Goal: Information Seeking & Learning: Learn about a topic

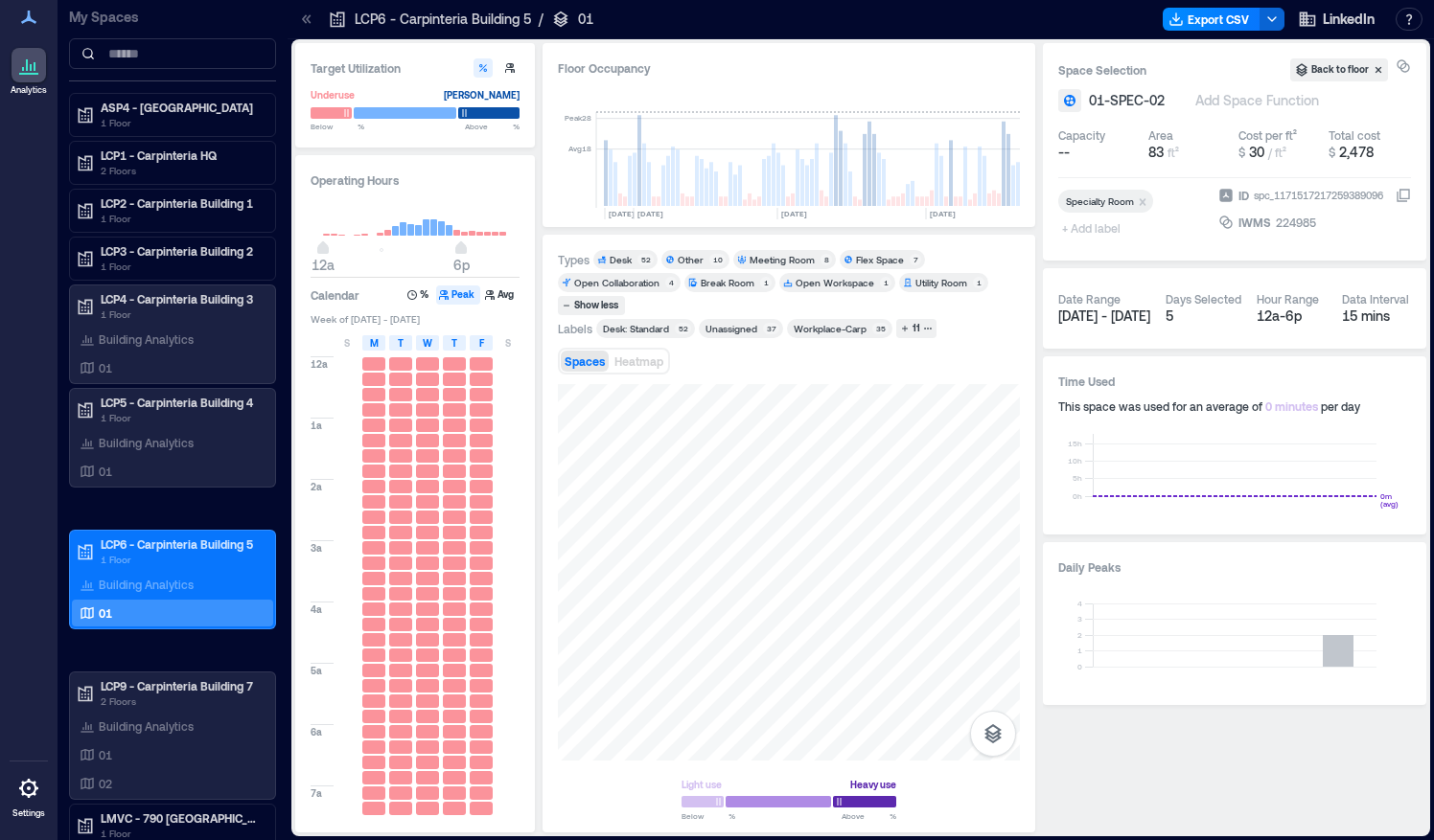
scroll to position [0, 4390]
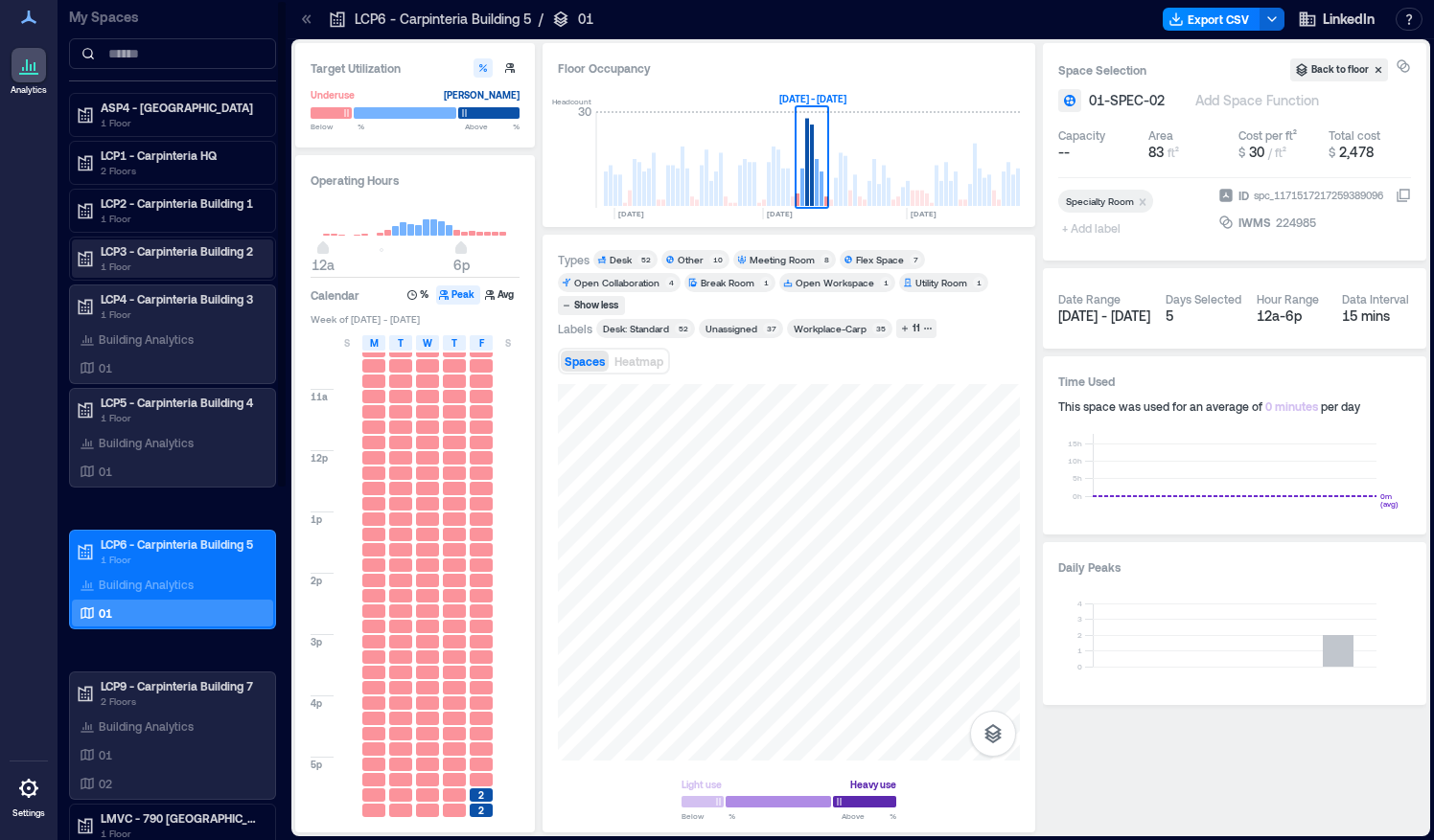
click at [138, 251] on p "LCP3 - Carpinteria Building 2" at bounding box center [180, 251] width 161 height 16
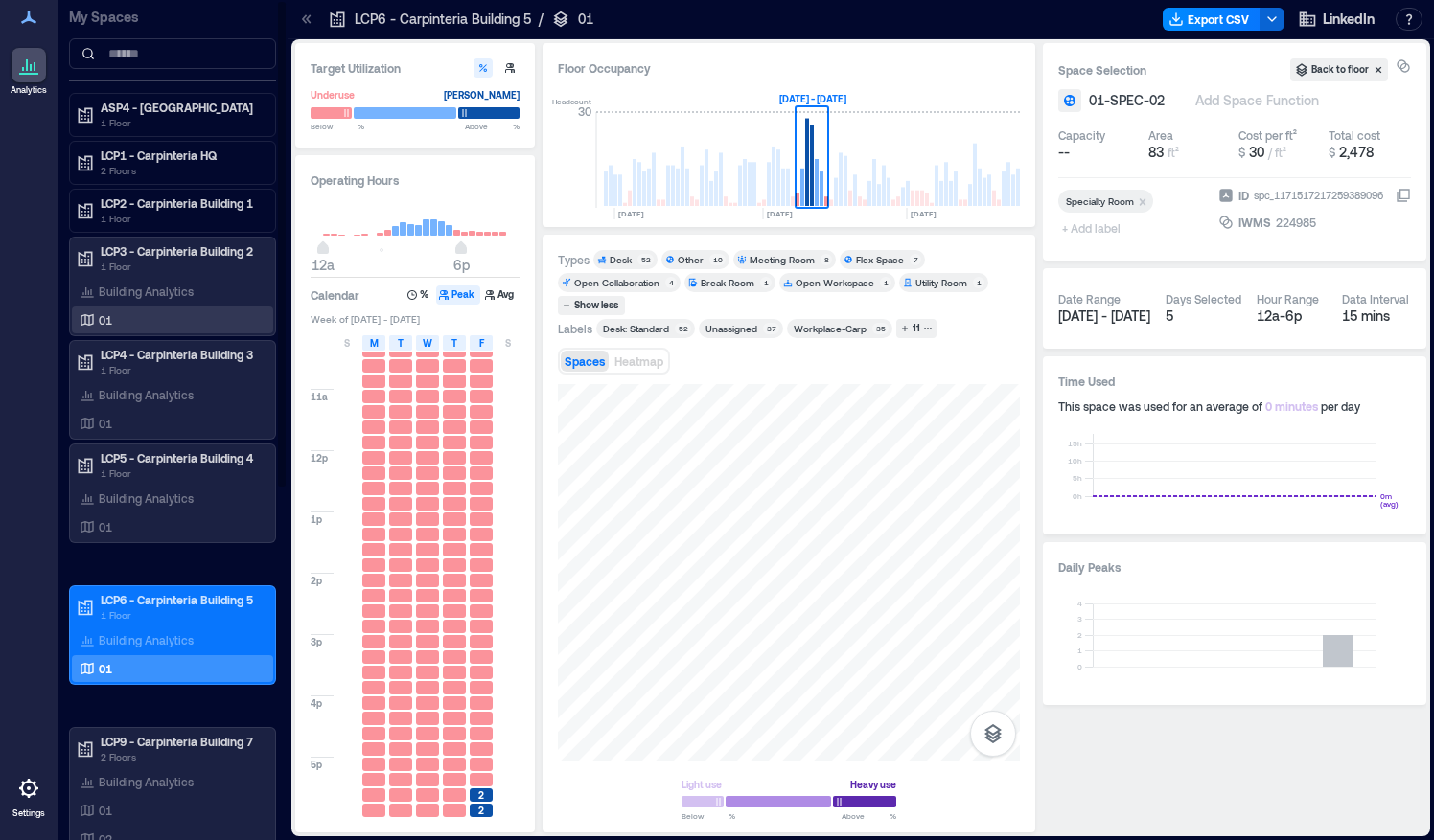
click at [106, 322] on p "01" at bounding box center [105, 320] width 14 height 16
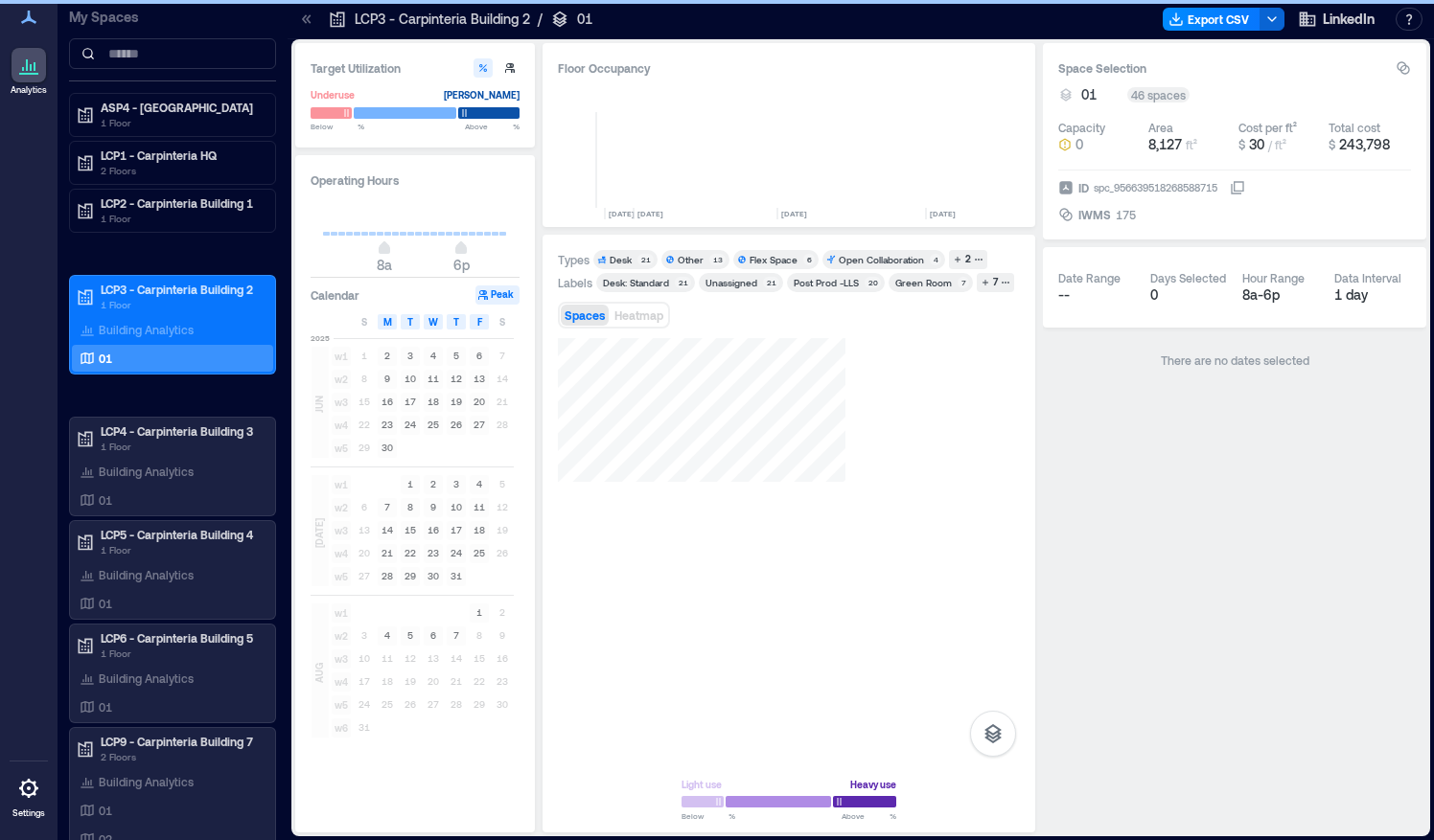
scroll to position [0, 4462]
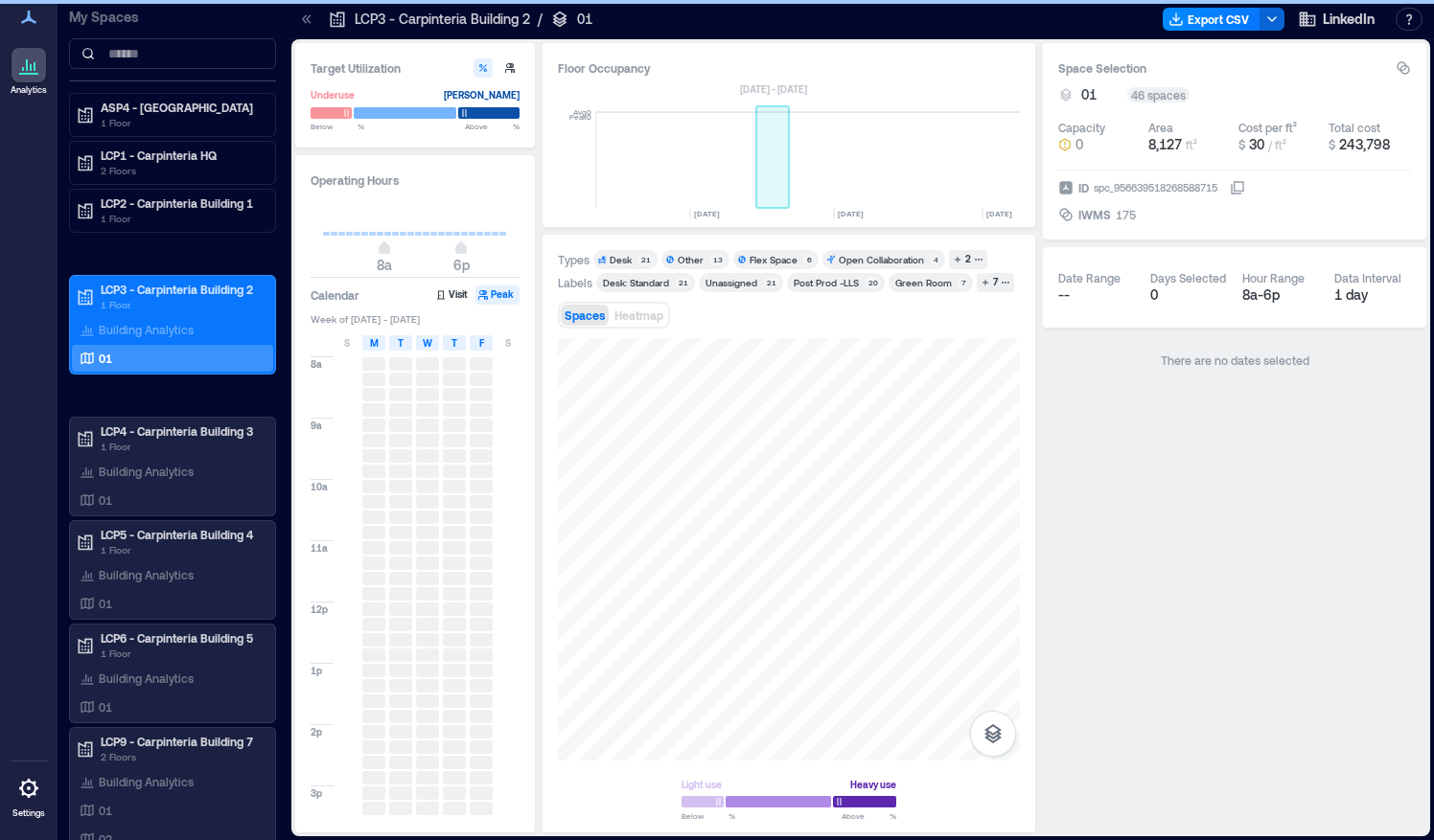
click at [768, 180] on rect at bounding box center [773, 160] width 33 height 96
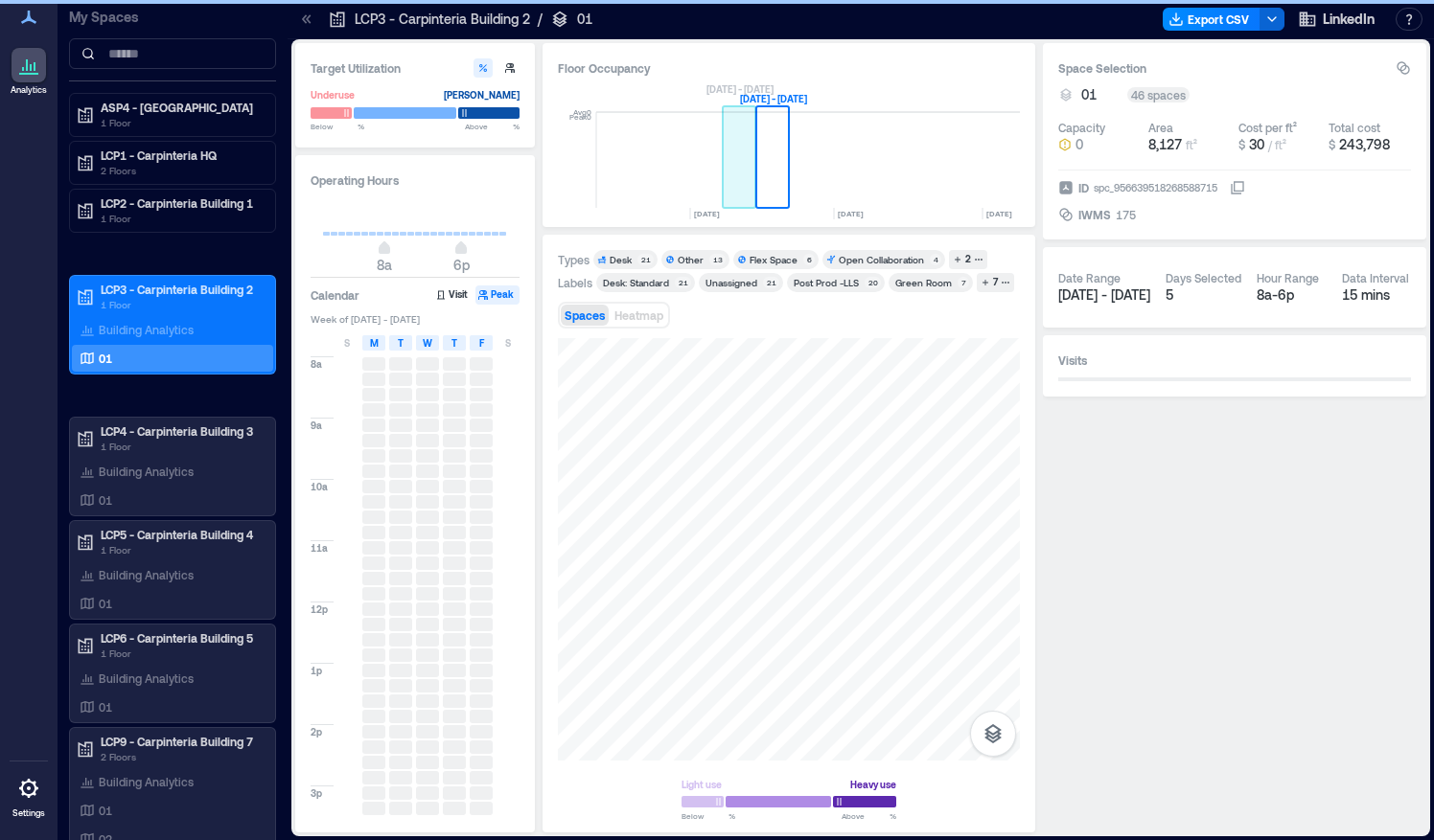
scroll to position [0, 4423]
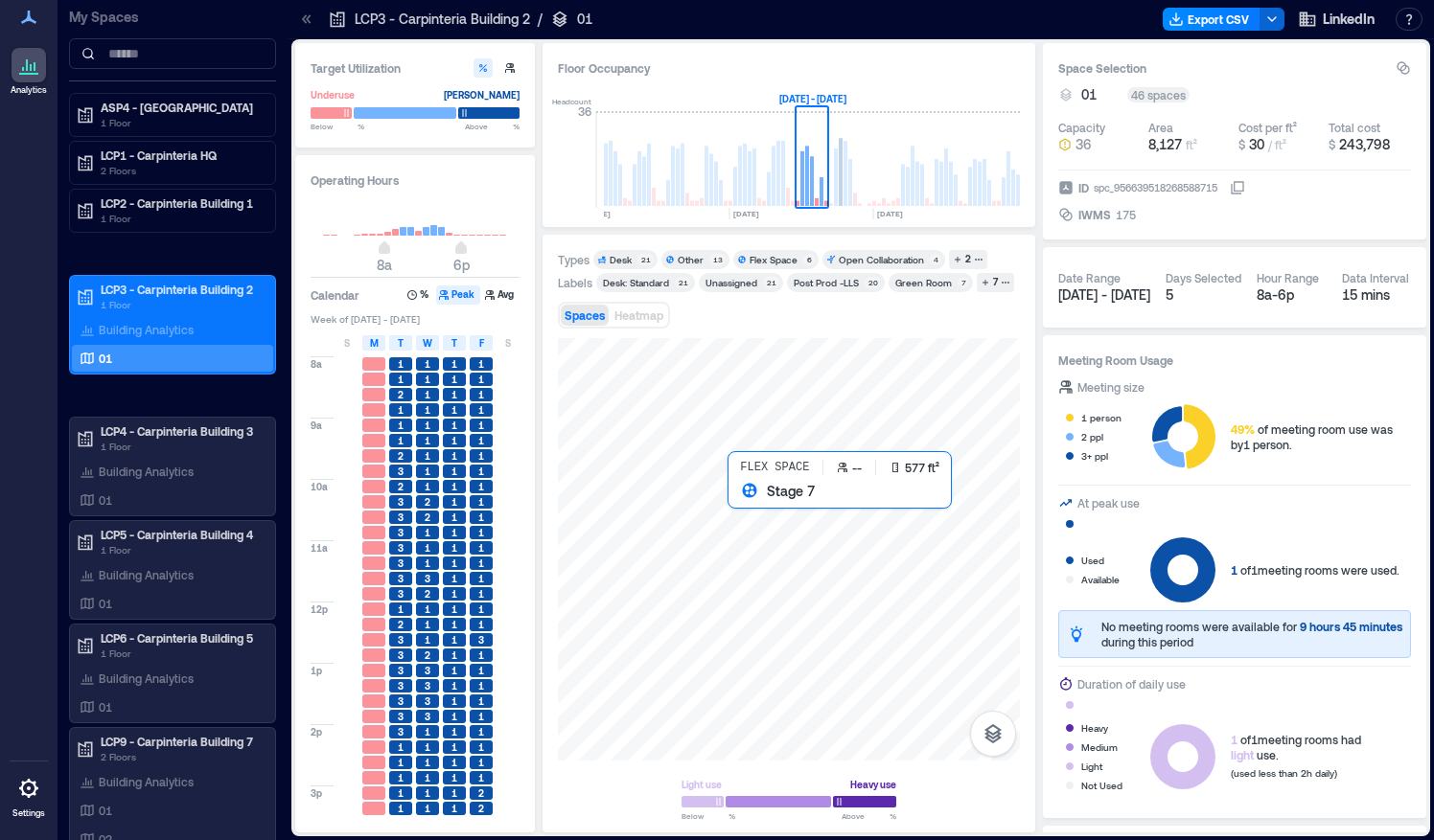
click at [764, 515] on div at bounding box center [788, 549] width 462 height 422
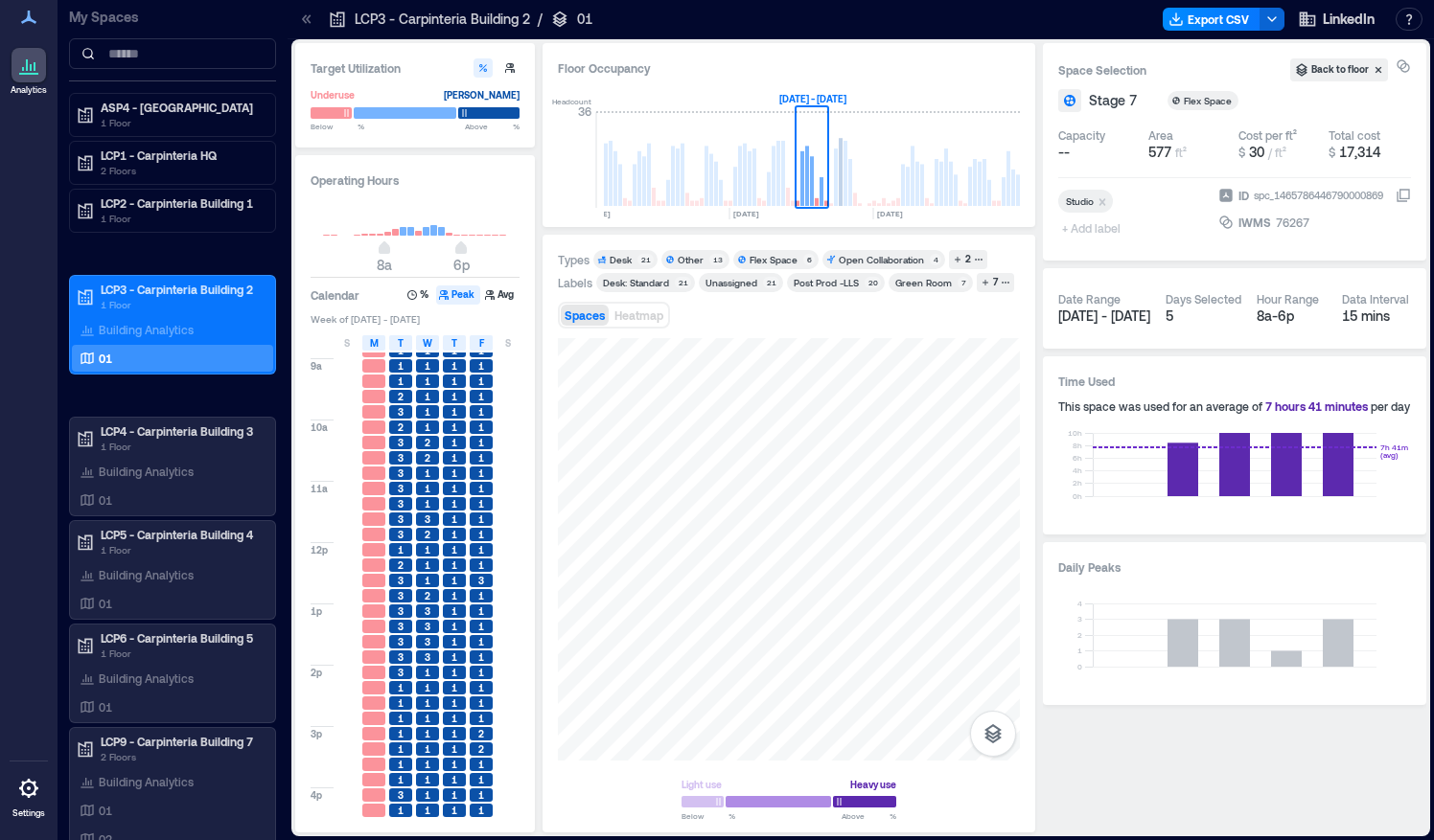
scroll to position [12, 0]
click at [501, 291] on button "Avg" at bounding box center [500, 294] width 37 height 19
click at [421, 291] on button "%" at bounding box center [420, 294] width 30 height 19
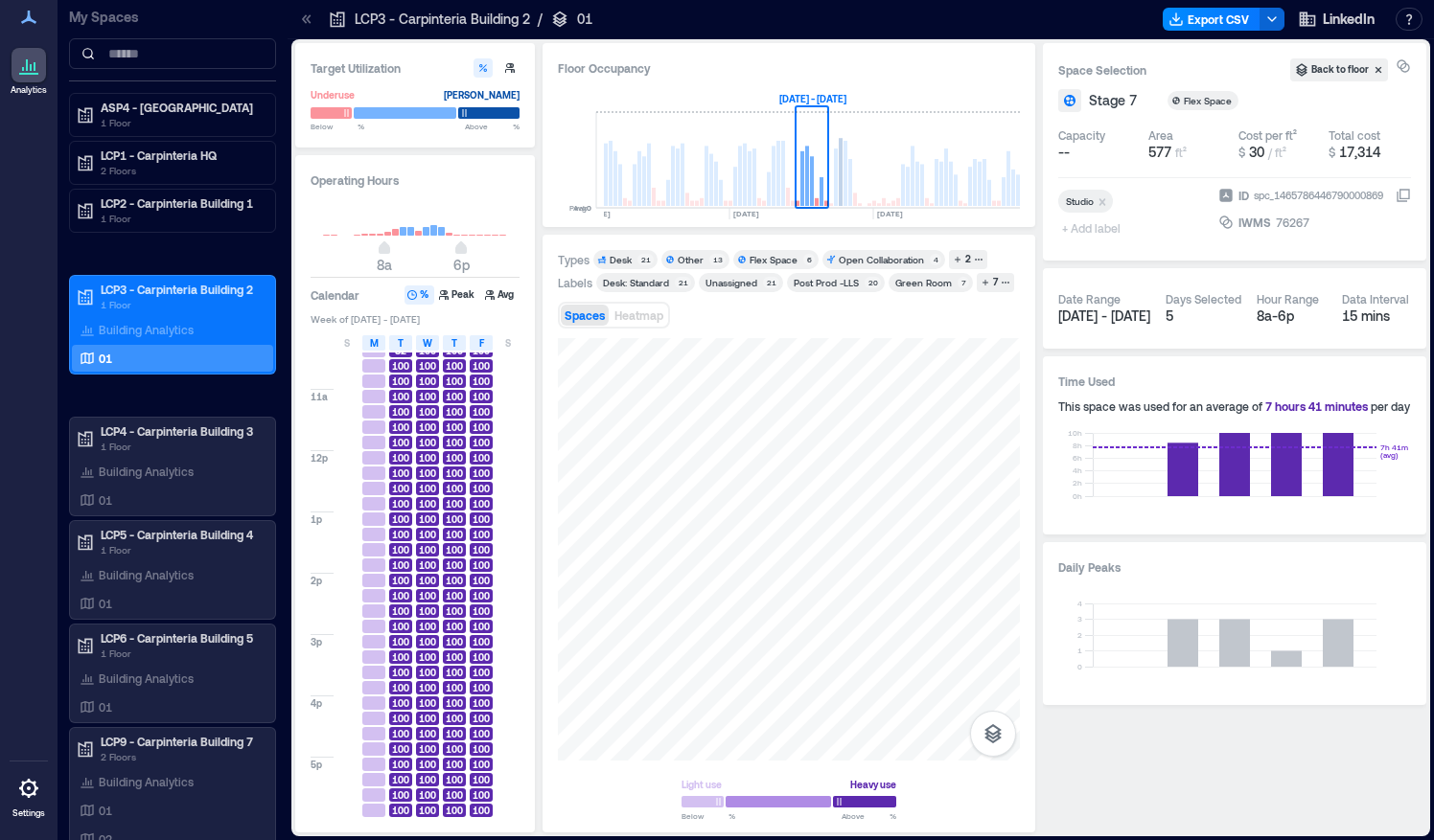
click at [843, 174] on rect at bounding box center [845, 173] width 4 height 65
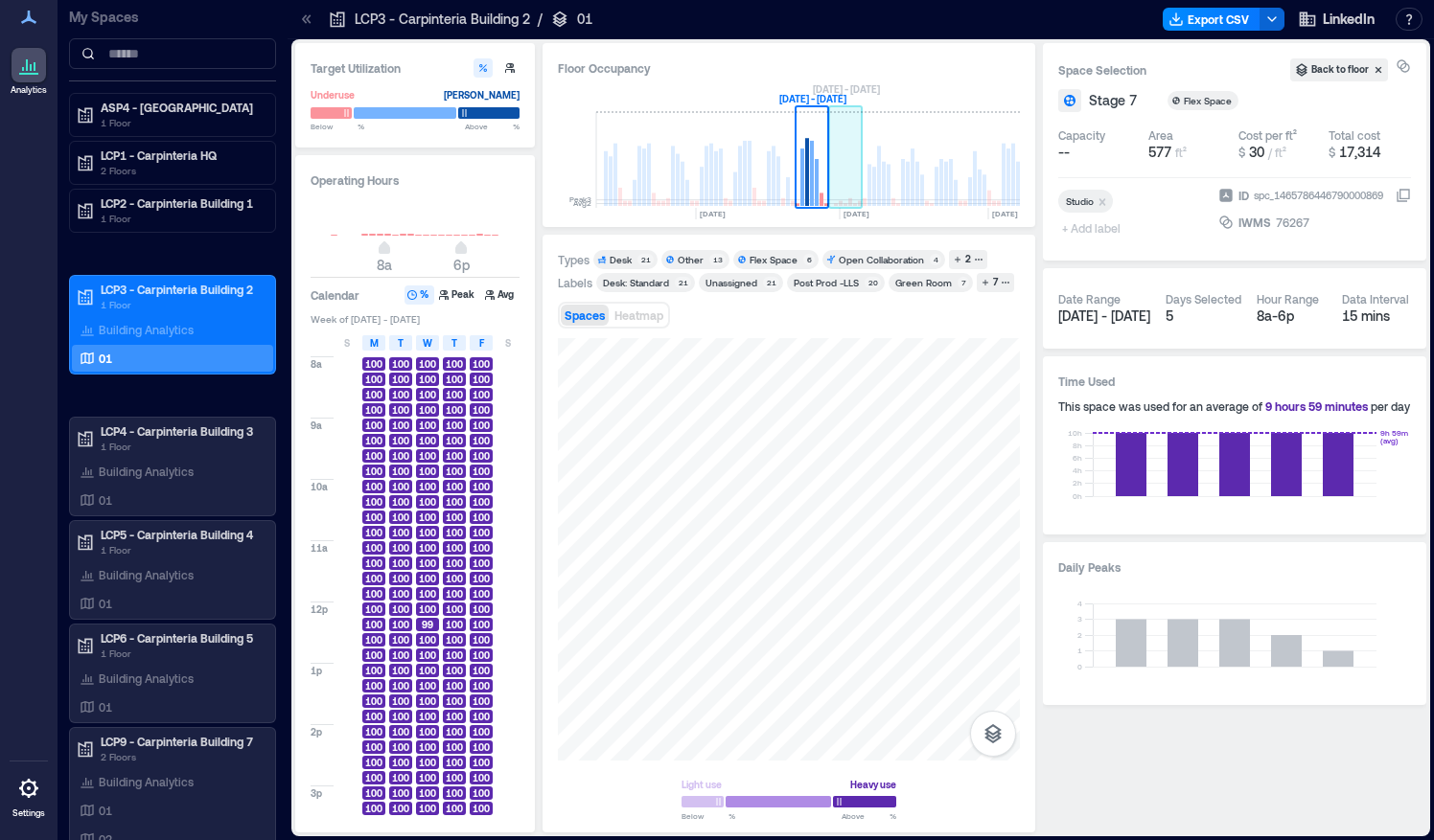
click at [854, 184] on rect at bounding box center [846, 160] width 33 height 96
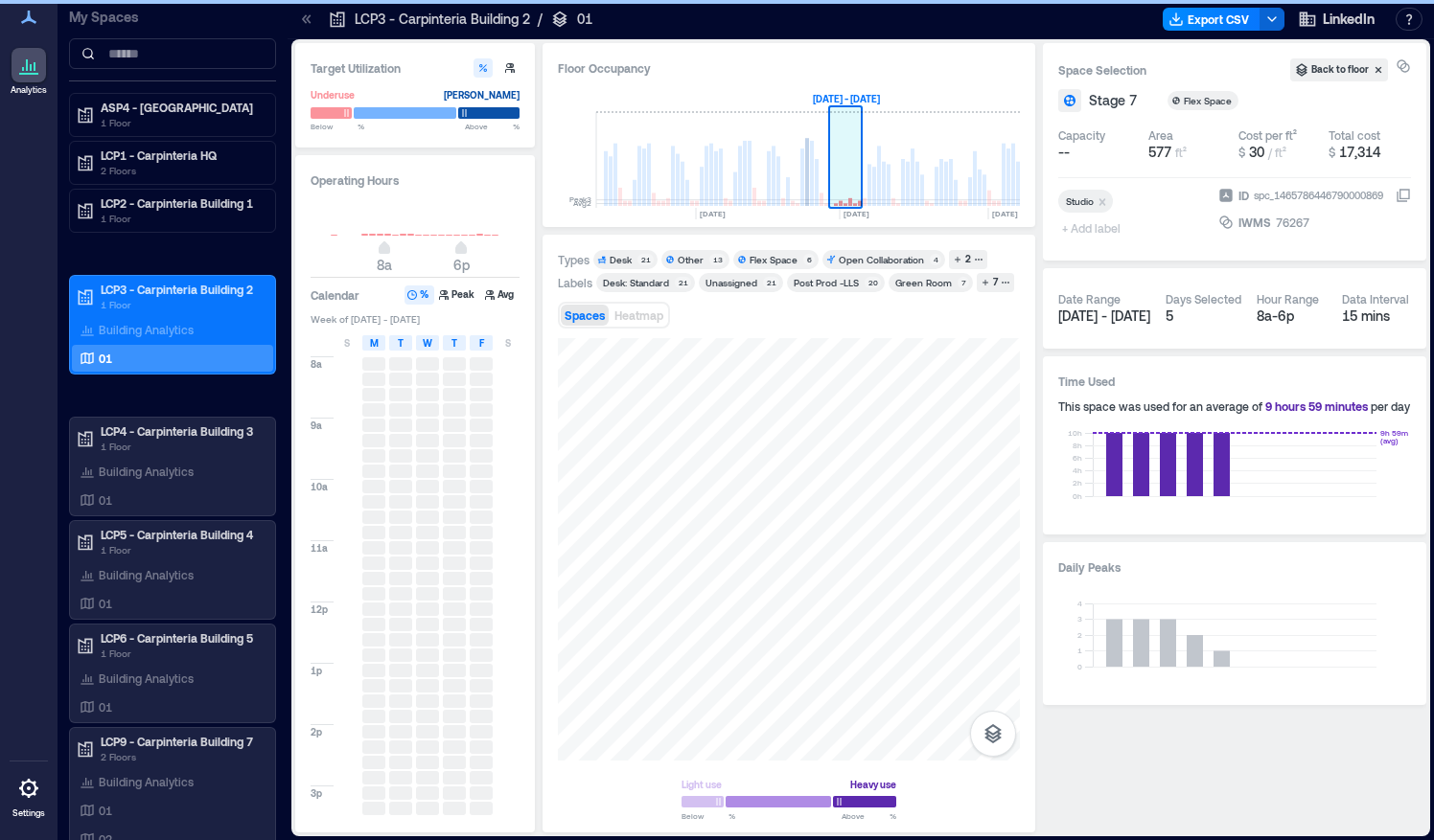
scroll to position [0, 4462]
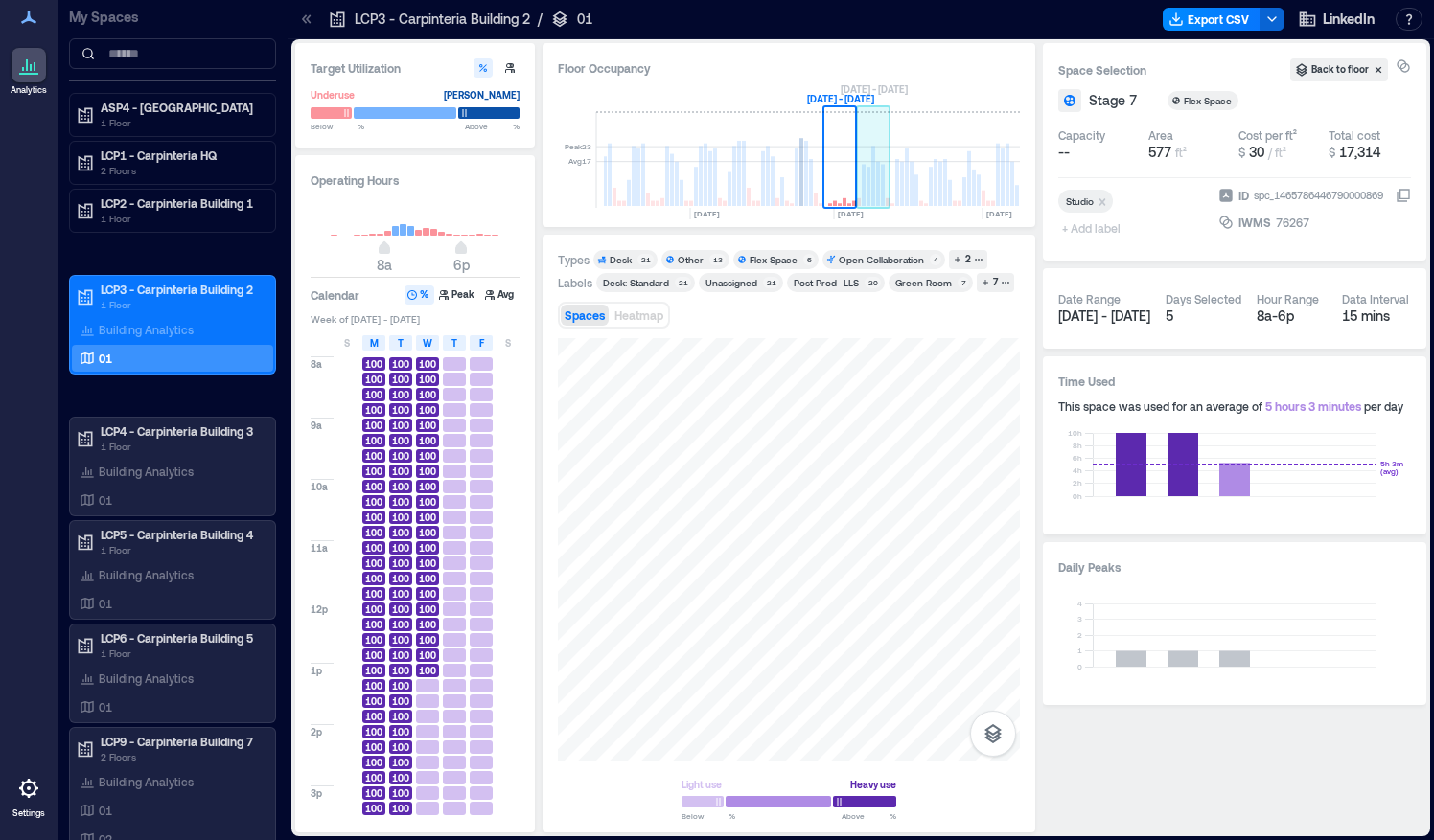
click at [884, 174] on rect at bounding box center [874, 160] width 33 height 96
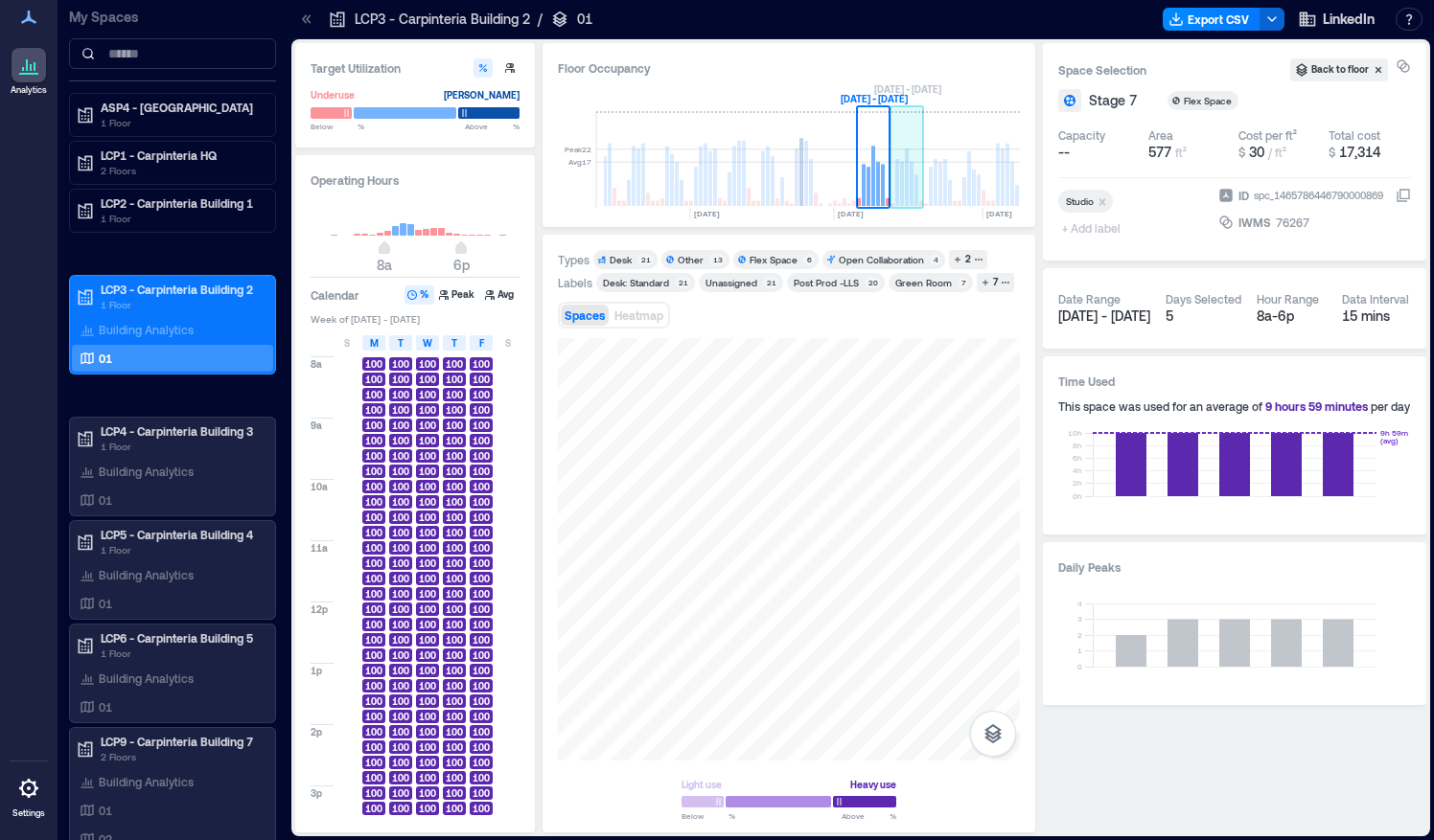
click at [916, 192] on rect at bounding box center [916, 190] width 4 height 32
drag, startPoint x: 387, startPoint y: 251, endPoint x: 334, endPoint y: 249, distance: 53.0
click at [334, 249] on span "2a" at bounding box center [339, 250] width 12 height 8
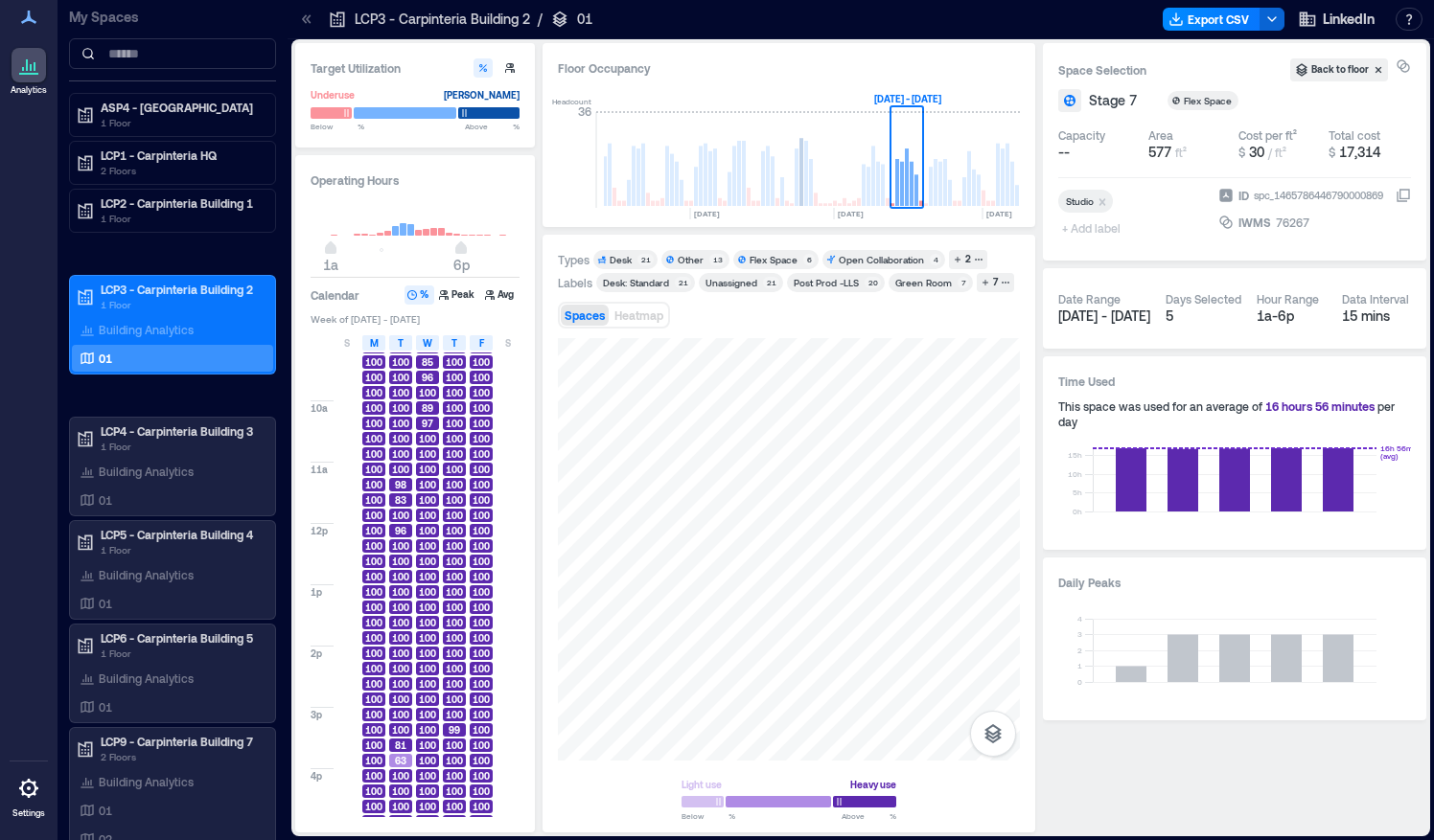
scroll to position [581, 0]
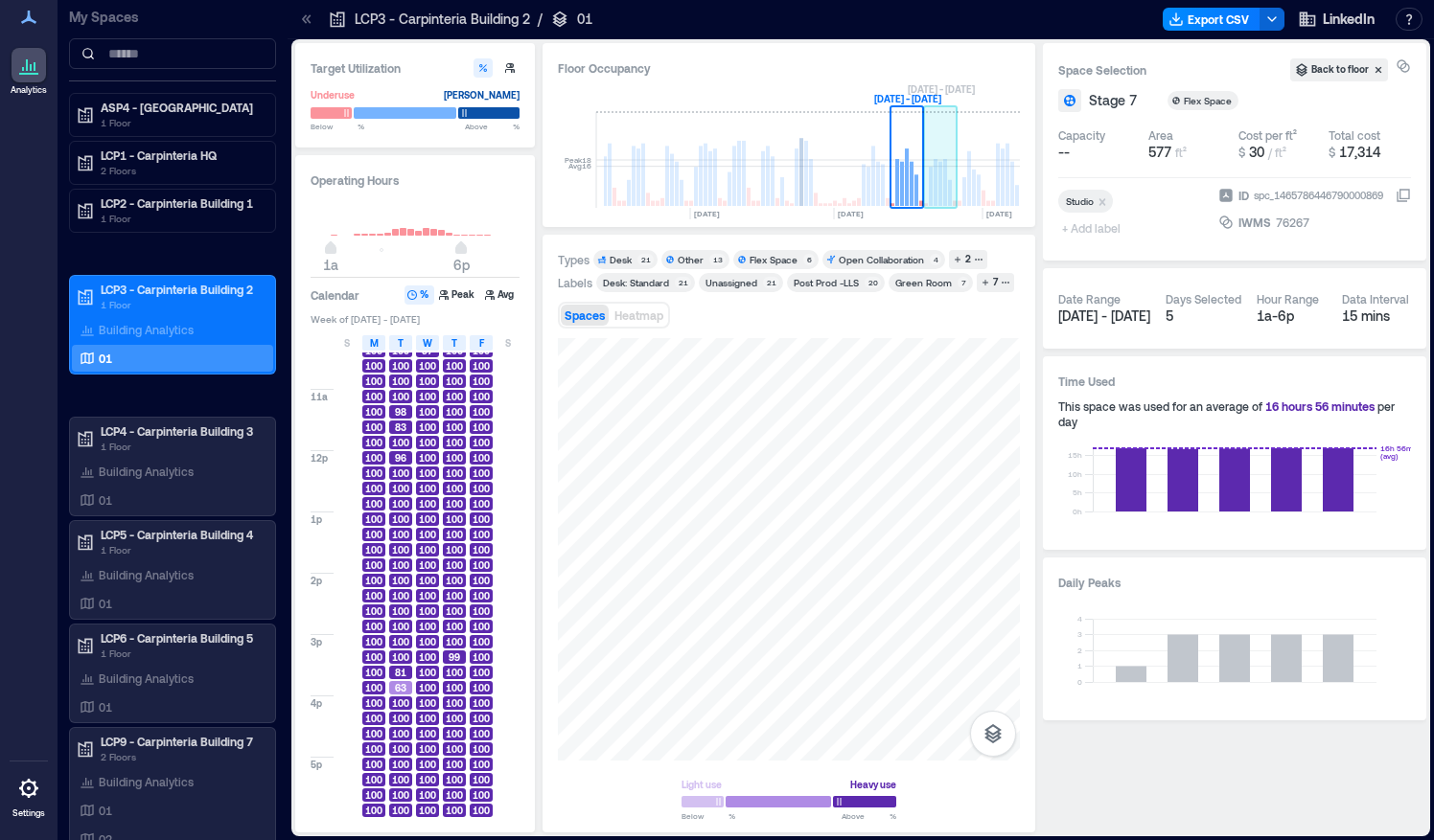
click at [945, 177] on rect at bounding box center [945, 183] width 4 height 47
click at [504, 299] on button "Avg" at bounding box center [500, 294] width 37 height 19
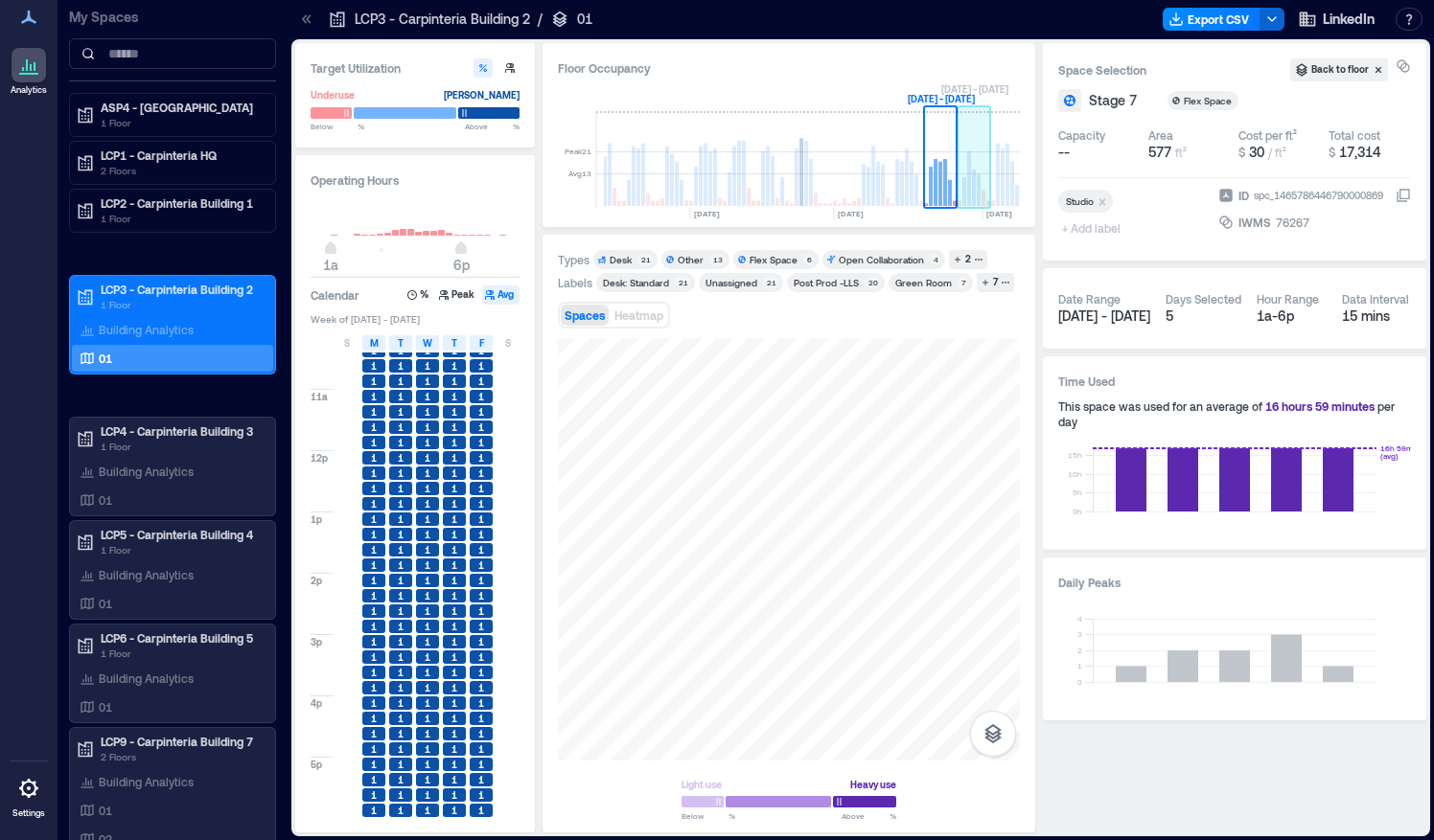
click at [973, 184] on rect at bounding box center [974, 187] width 4 height 36
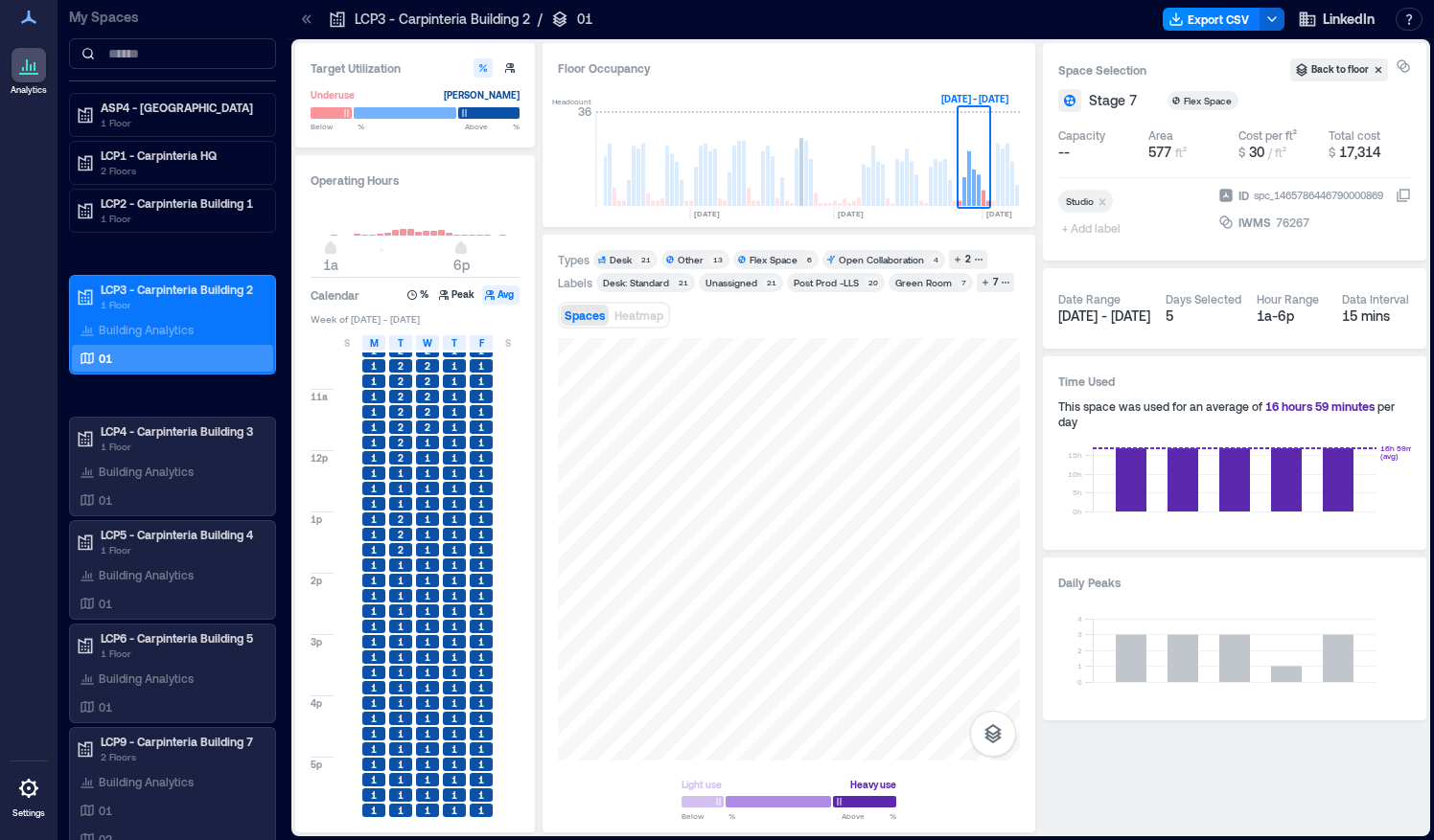
click at [450, 496] on div "1" at bounding box center [454, 504] width 27 height 16
type input "*"
drag, startPoint x: 332, startPoint y: 250, endPoint x: 385, endPoint y: 255, distance: 53.2
click at [385, 255] on span "8a 6p" at bounding box center [415, 249] width 184 height 29
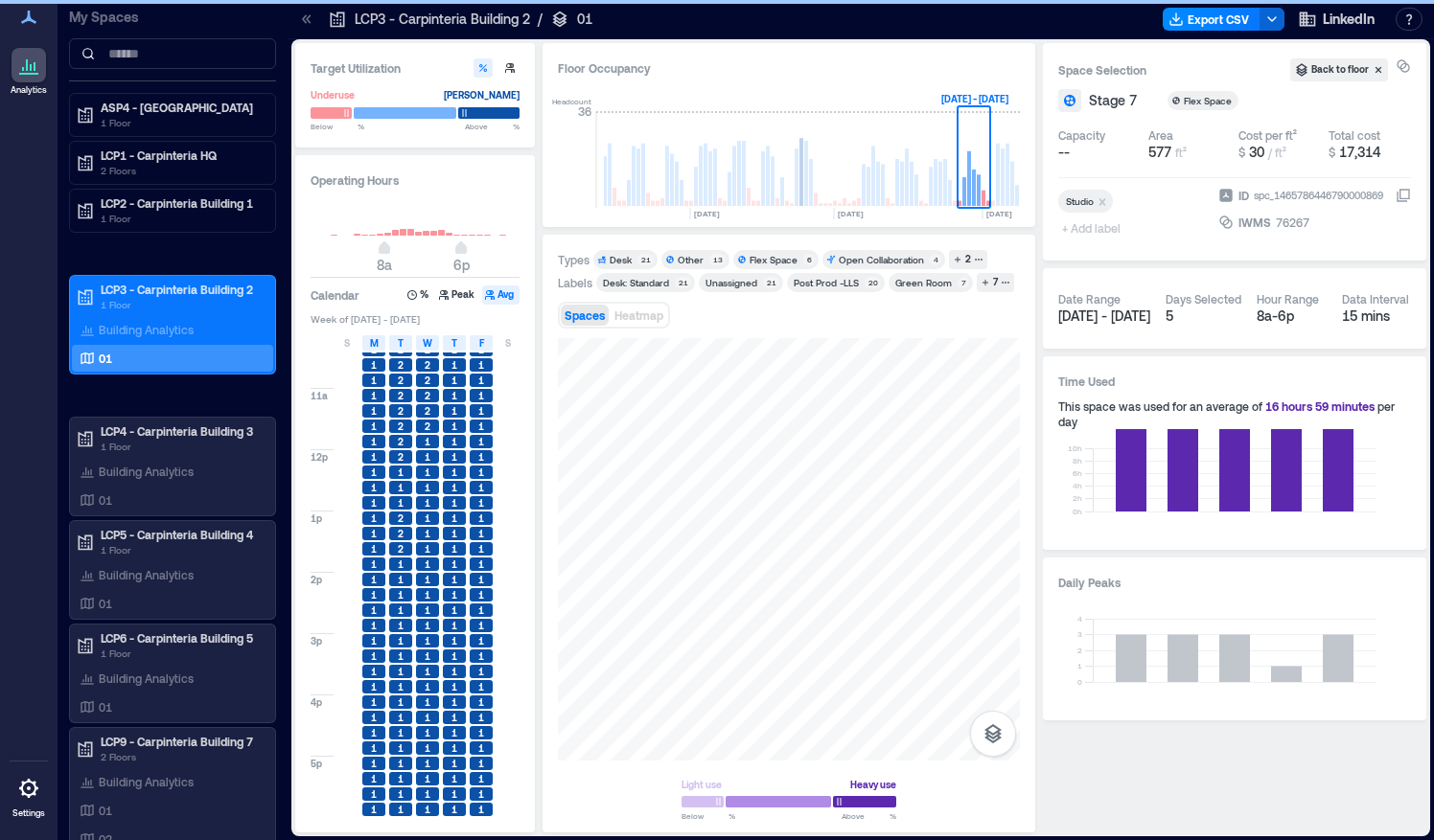
scroll to position [152, 0]
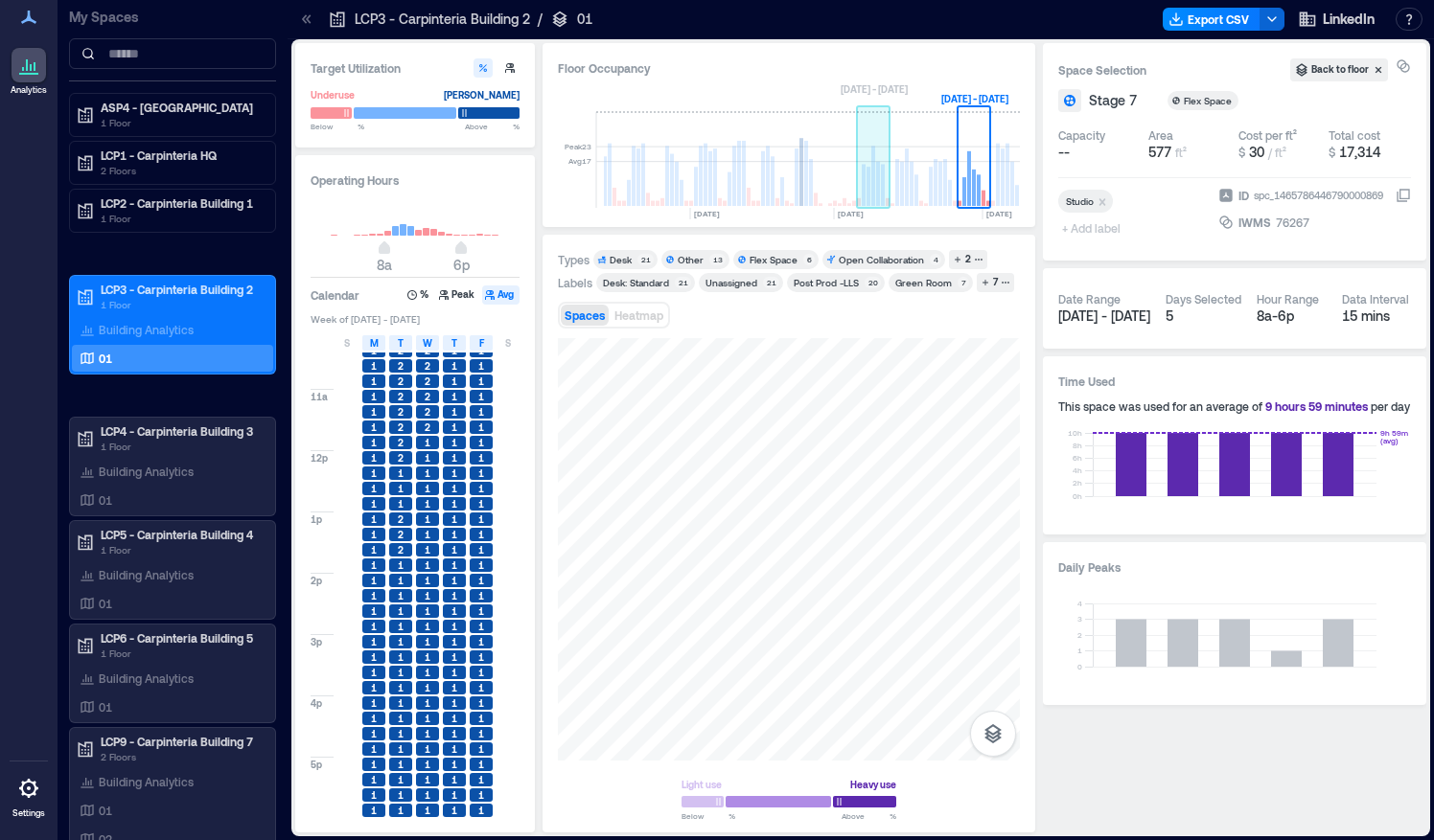
click at [871, 180] on rect at bounding box center [873, 175] width 4 height 60
